Goal: Browse casually: Explore the website without a specific task or goal

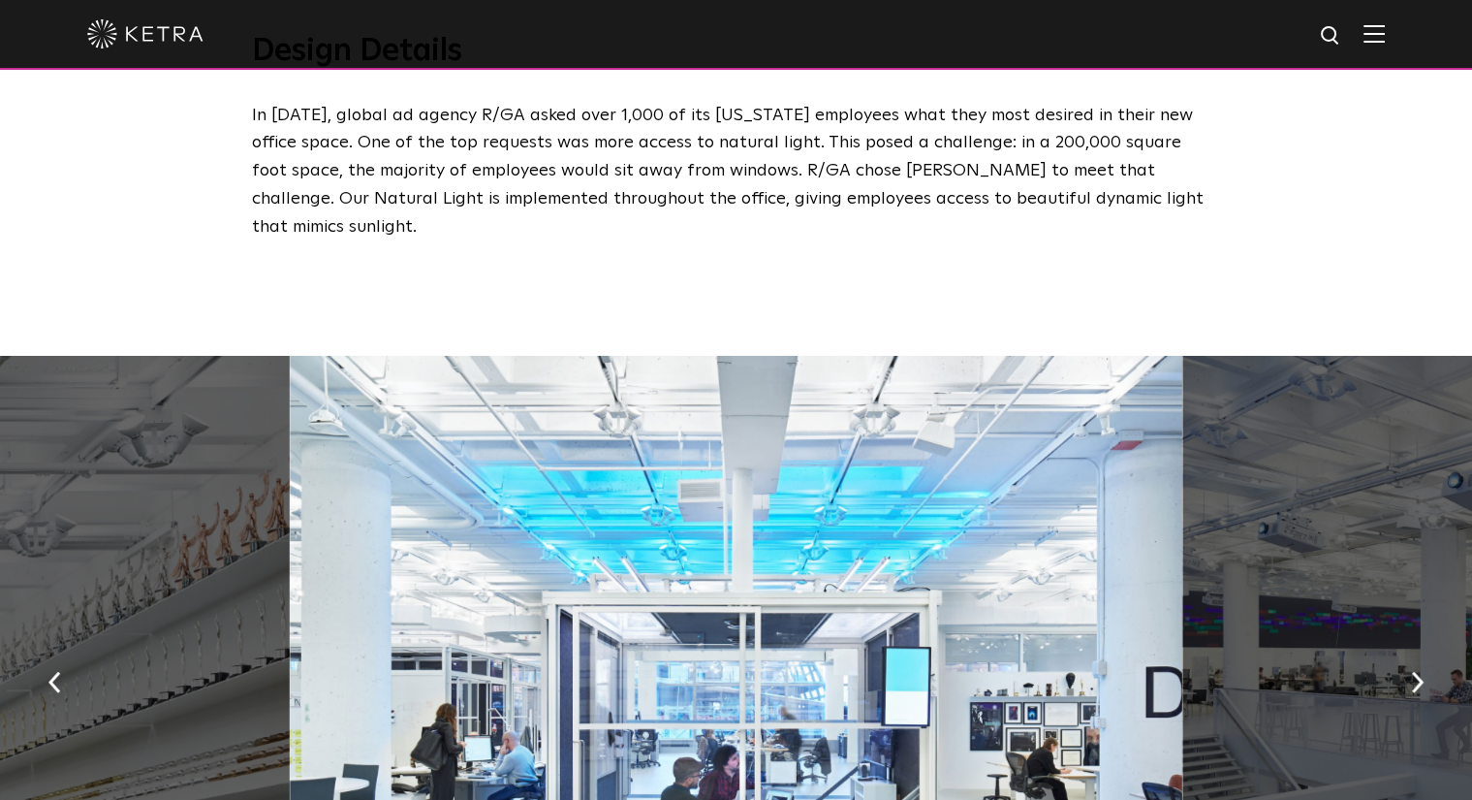
scroll to position [1066, 0]
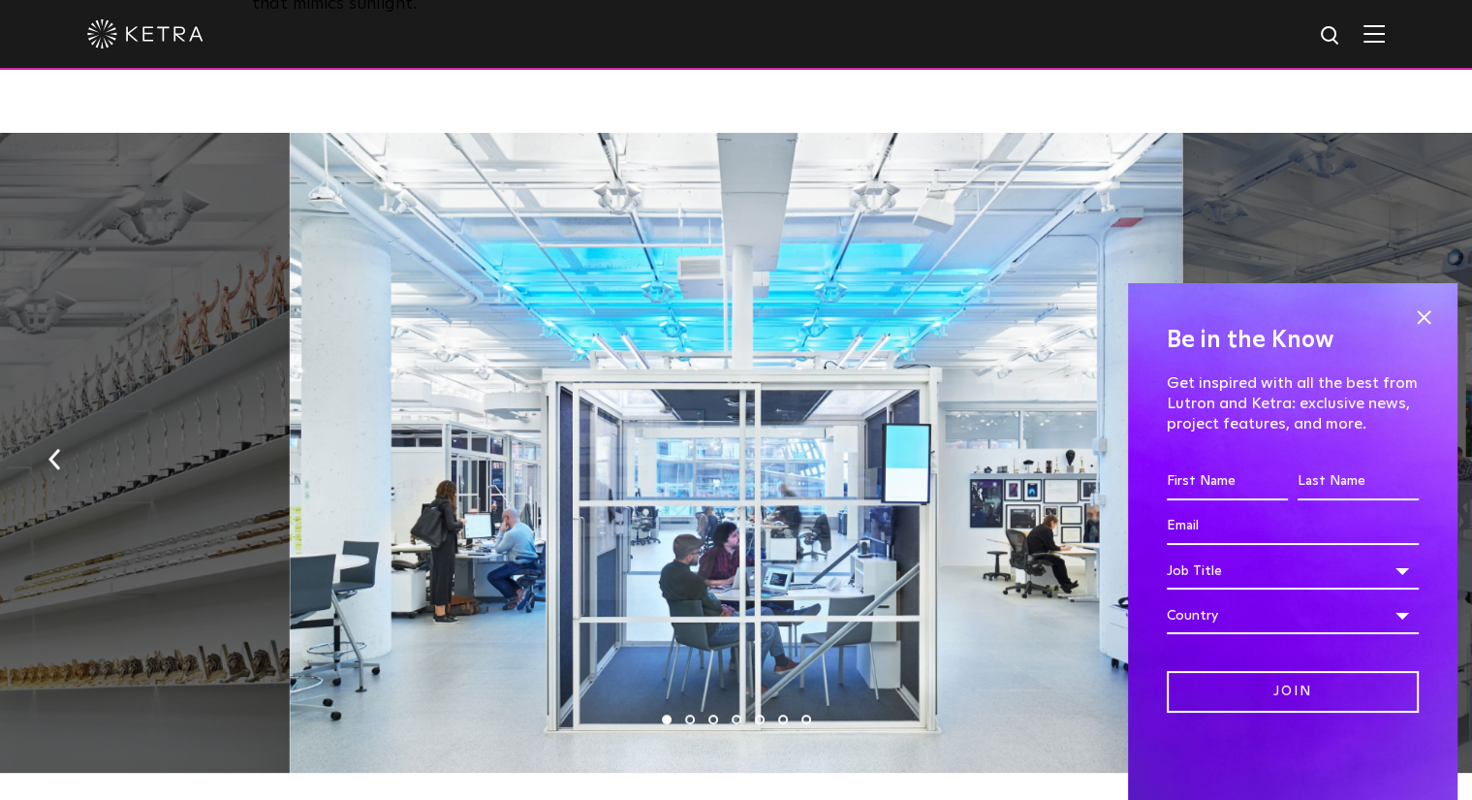
drag, startPoint x: 736, startPoint y: 350, endPoint x: 633, endPoint y: 561, distance: 235.0
click at [633, 561] on div at bounding box center [736, 453] width 893 height 640
click at [1423, 309] on span at bounding box center [1423, 316] width 29 height 29
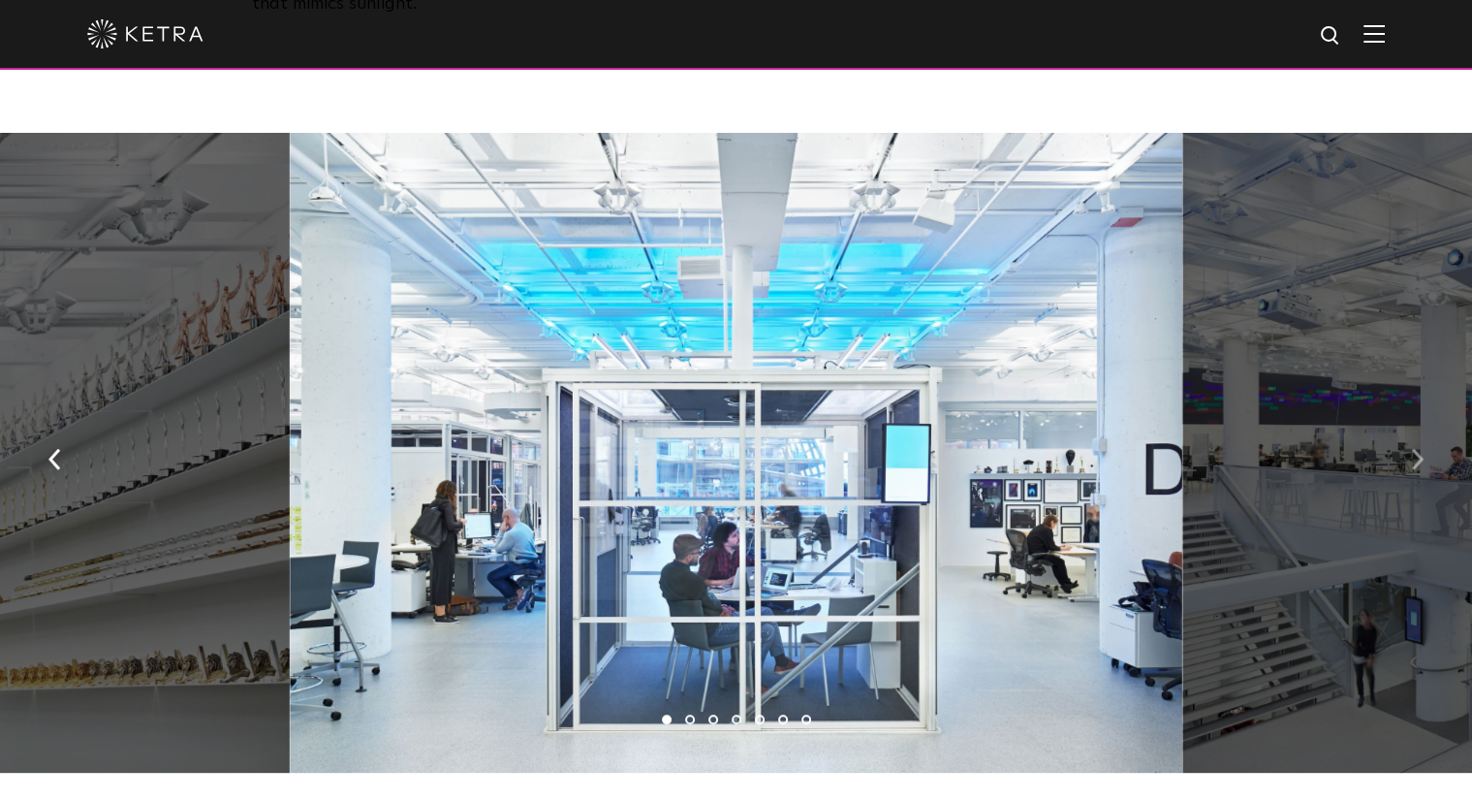
click at [1418, 425] on button "button" at bounding box center [1418, 458] width 42 height 67
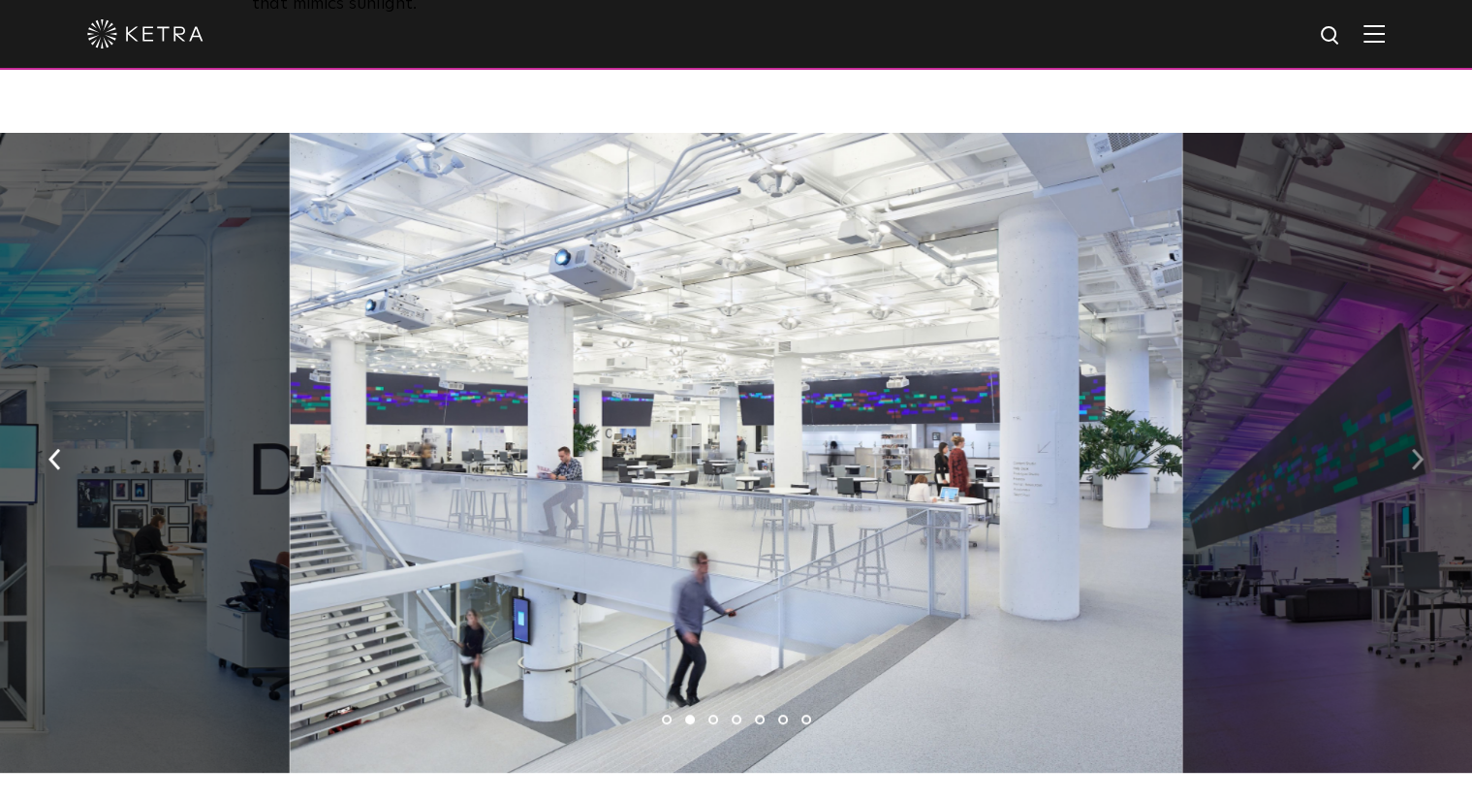
click at [1417, 425] on button "button" at bounding box center [1418, 458] width 42 height 67
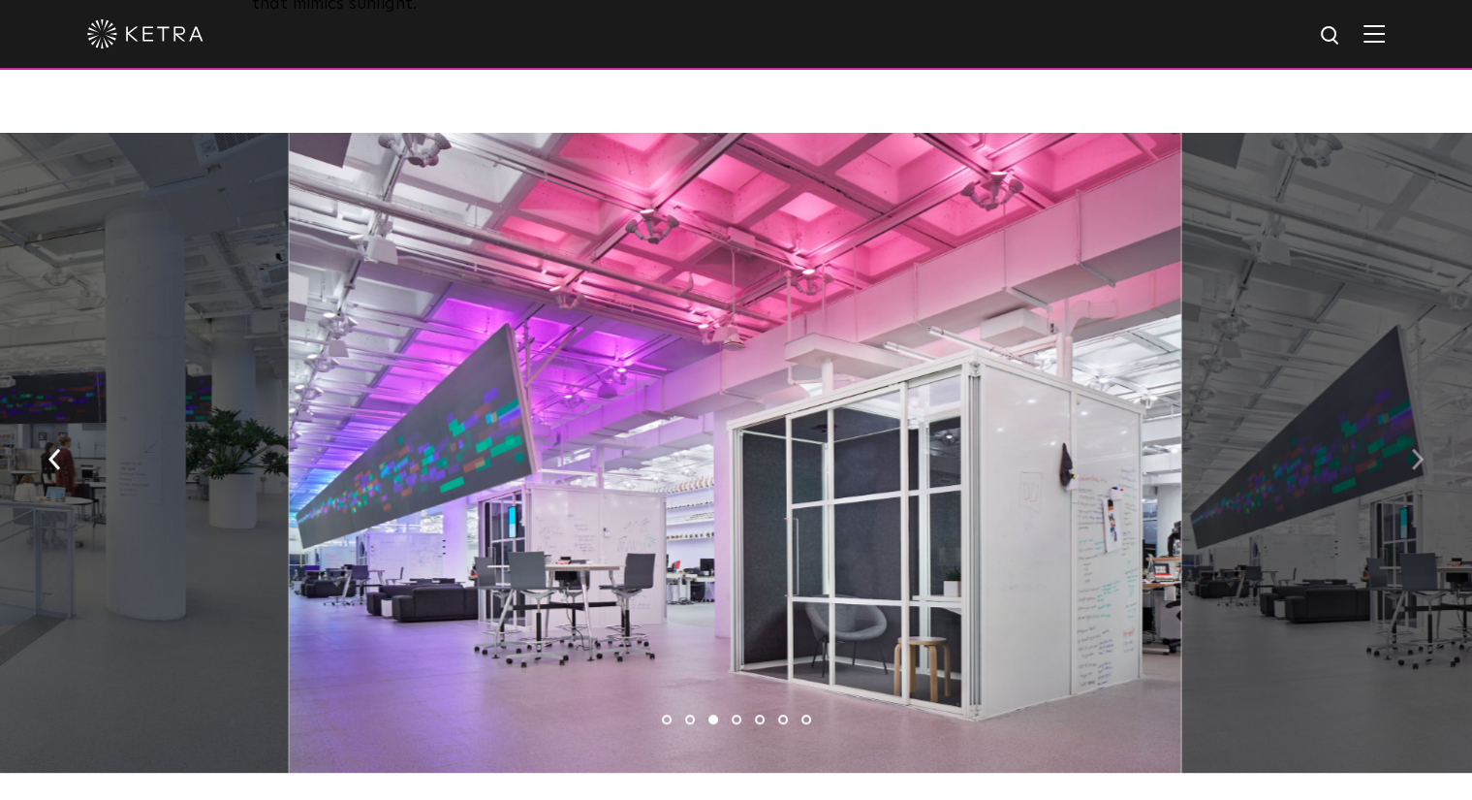
click at [1423, 449] on img "button" at bounding box center [1417, 459] width 13 height 21
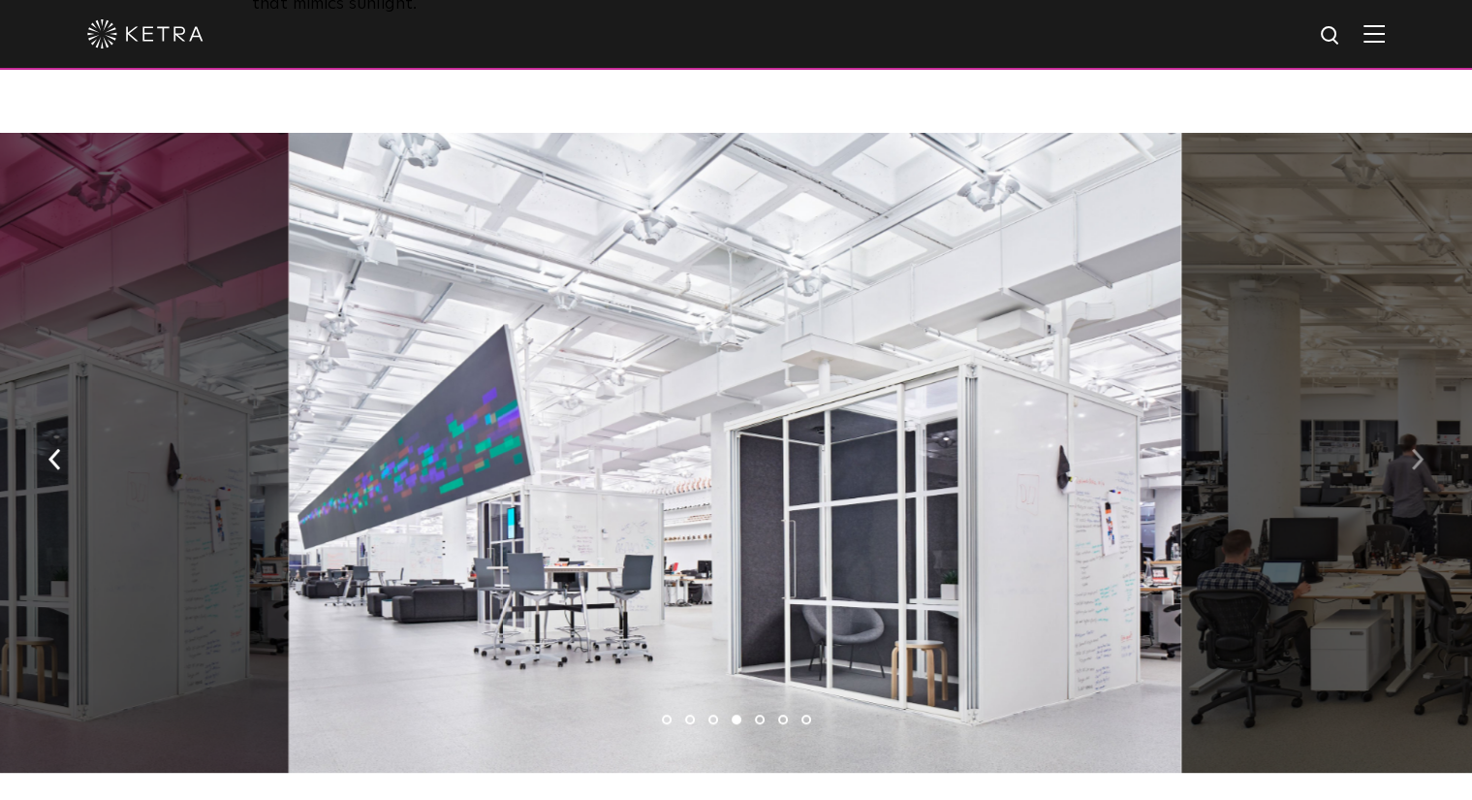
click at [1414, 449] on img "button" at bounding box center [1417, 459] width 13 height 21
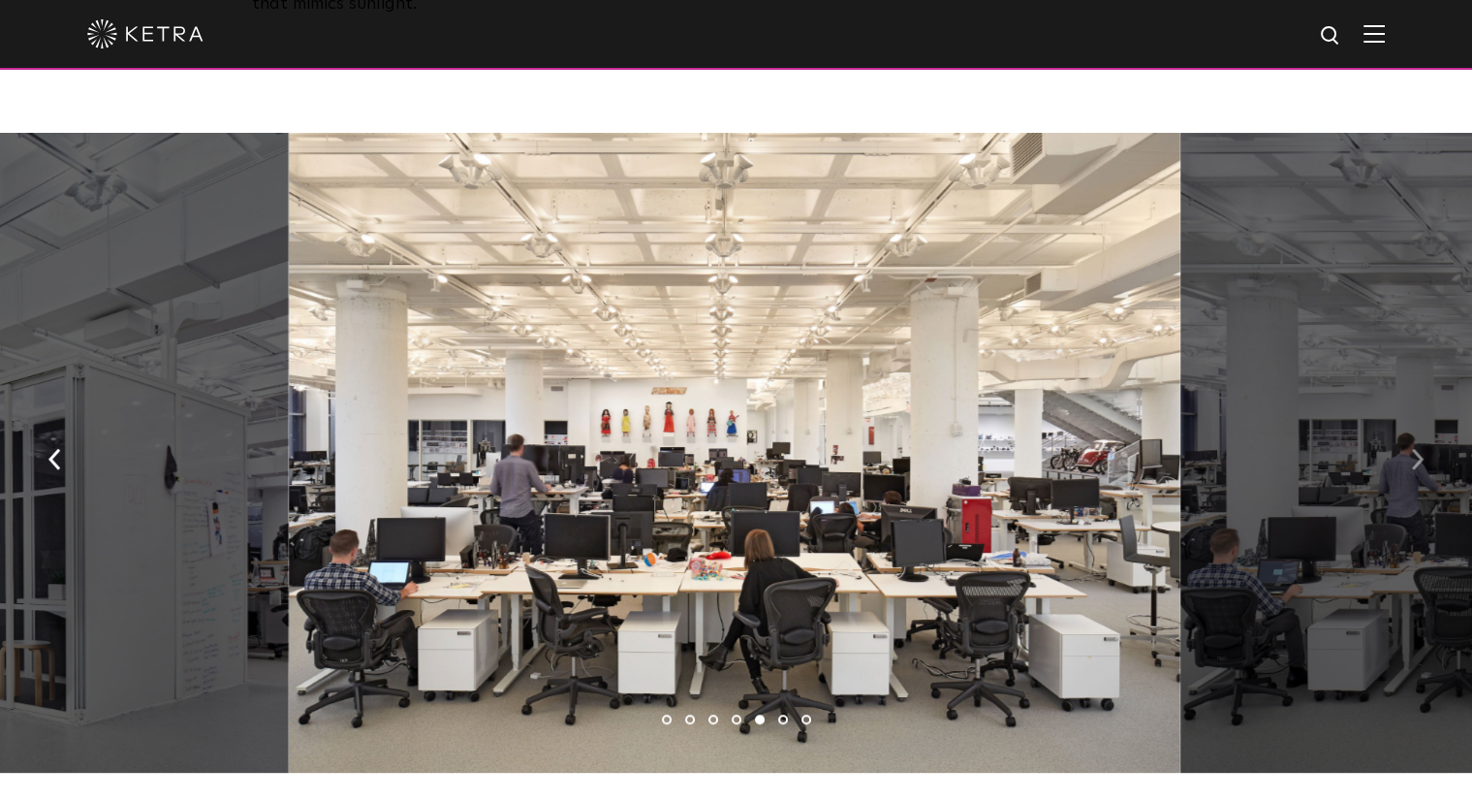
click at [1414, 449] on img "button" at bounding box center [1417, 459] width 13 height 21
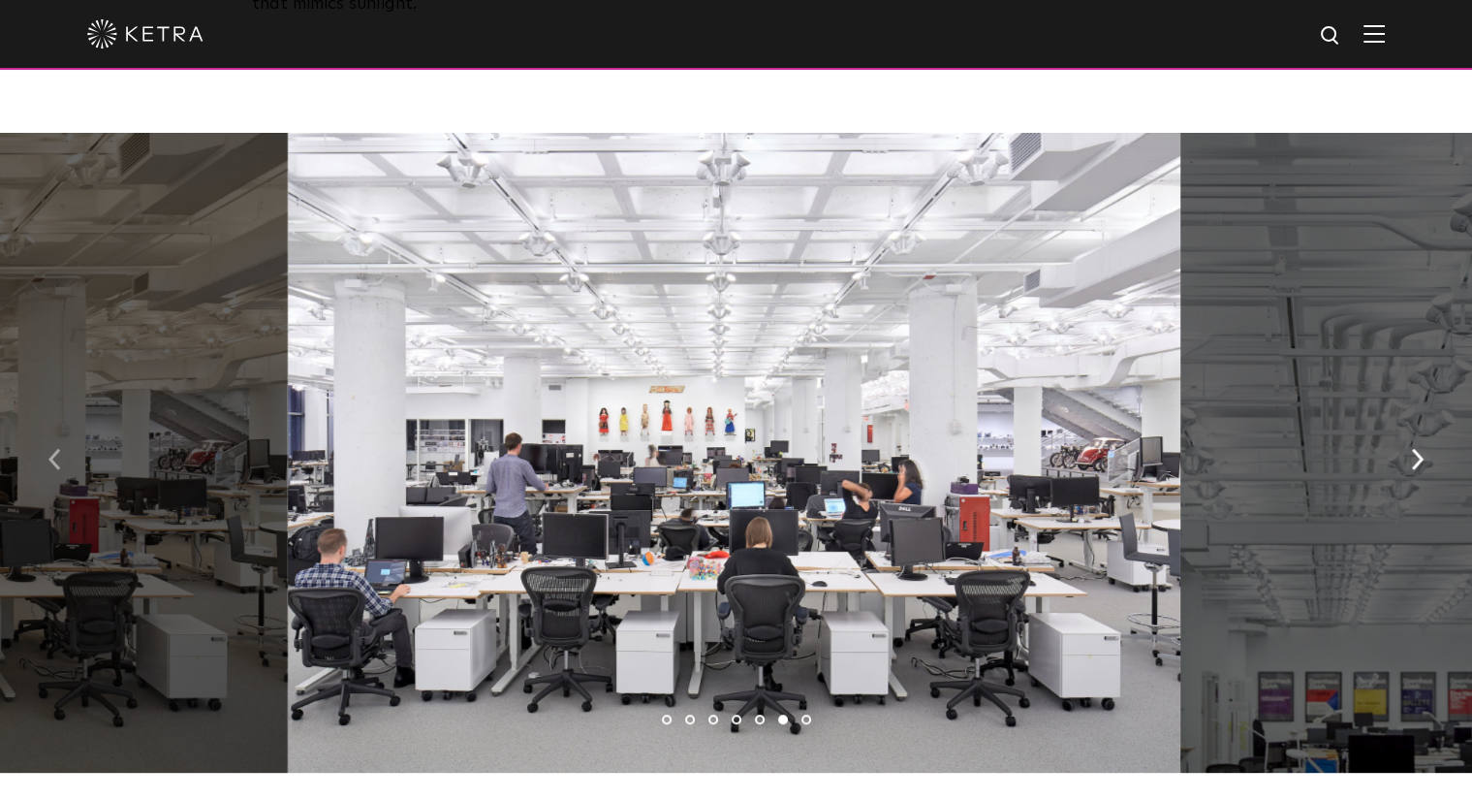
click at [58, 449] on img "button" at bounding box center [54, 459] width 13 height 21
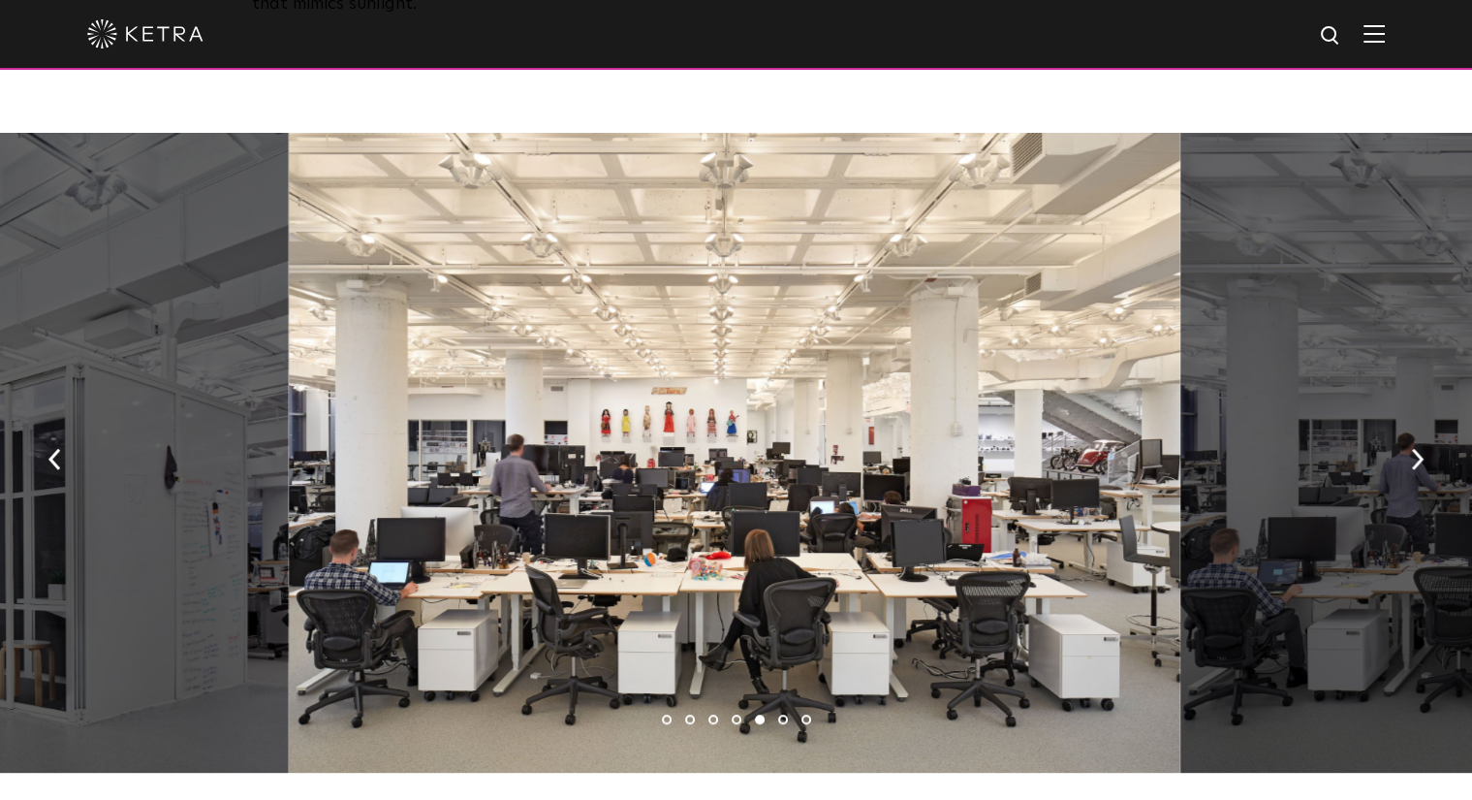
drag, startPoint x: 614, startPoint y: 413, endPoint x: 1011, endPoint y: 458, distance: 399.9
click at [1011, 458] on div at bounding box center [735, 453] width 893 height 640
drag, startPoint x: 1431, startPoint y: 427, endPoint x: 1390, endPoint y: 421, distance: 41.3
click at [1430, 427] on button "button" at bounding box center [1418, 458] width 42 height 67
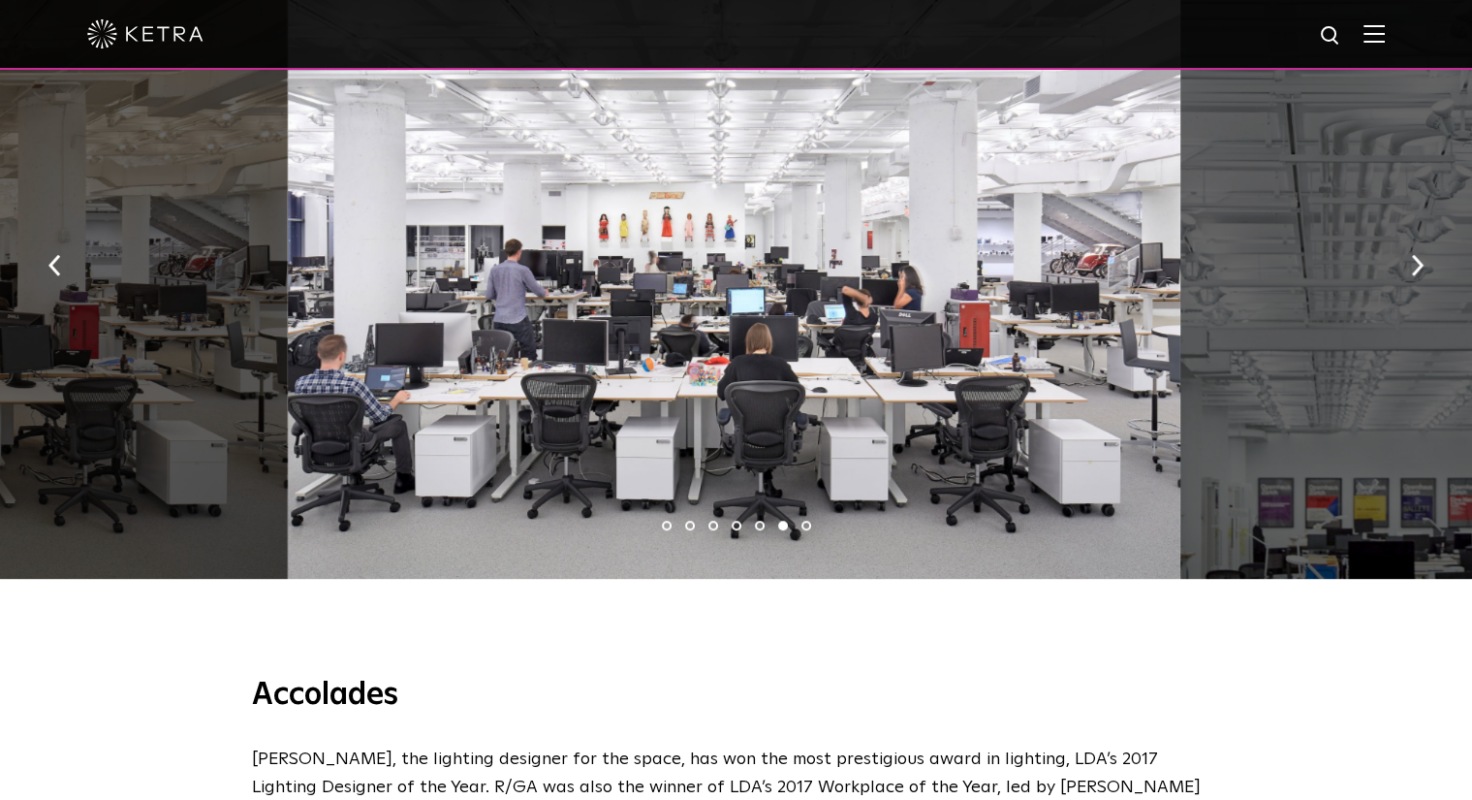
scroll to position [1745, 0]
